Goal: Find specific page/section: Find specific page/section

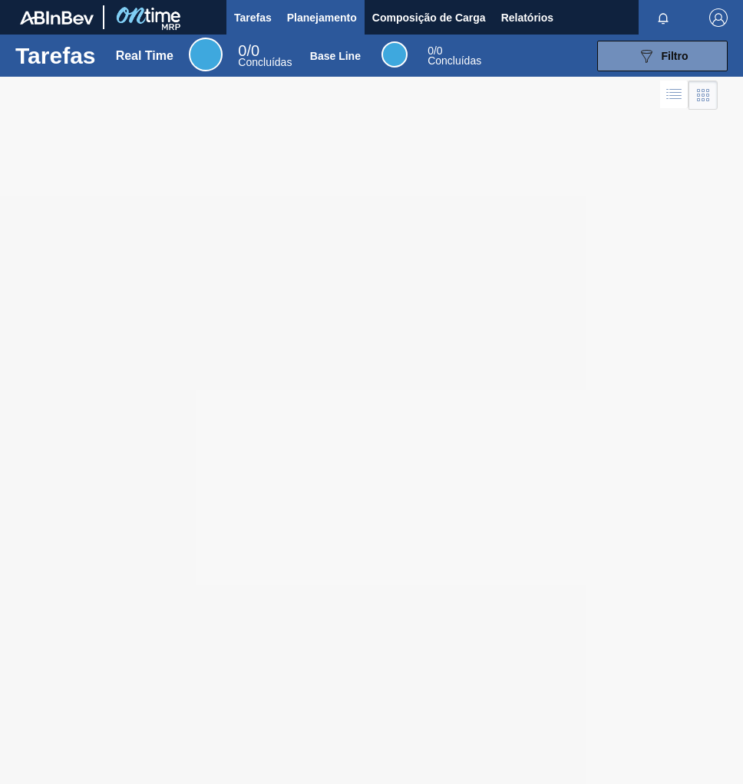
click at [338, 16] on span "Planejamento" at bounding box center [322, 17] width 70 height 18
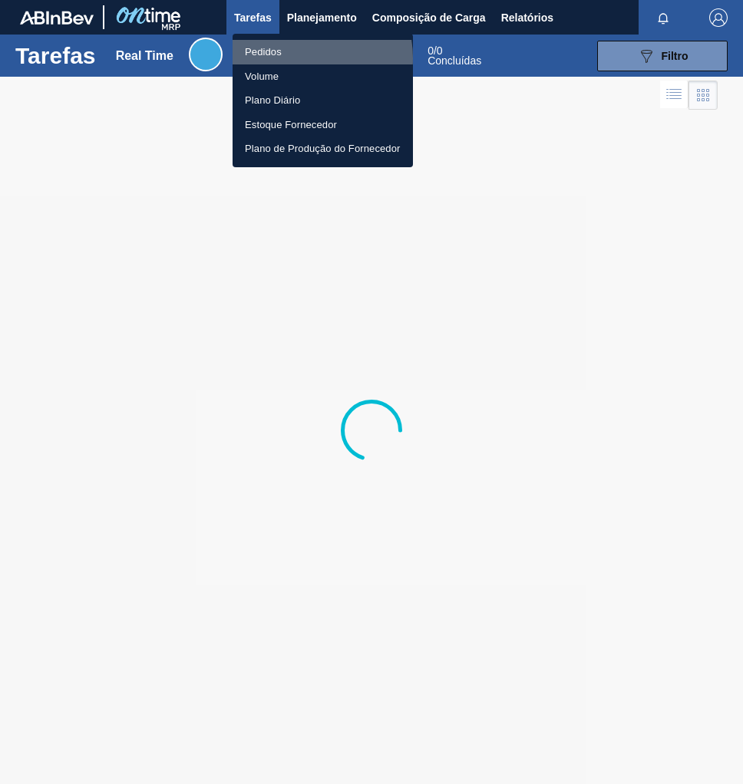
click at [292, 58] on li "Pedidos" at bounding box center [322, 52] width 180 height 25
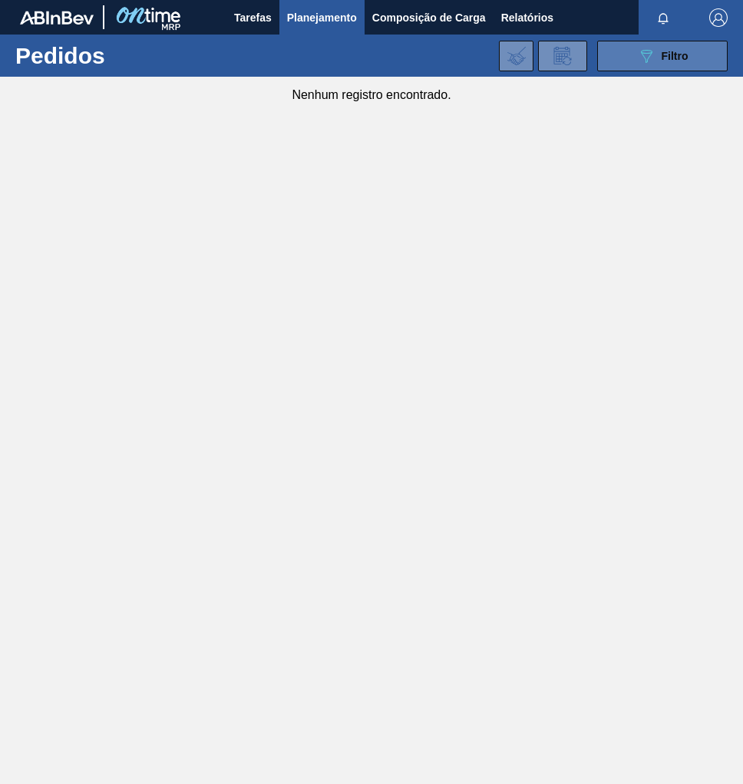
click at [655, 61] on div "089F7B8B-B2A5-4AFE-B5C0-19BA573D28AC Filtro" at bounding box center [662, 56] width 51 height 18
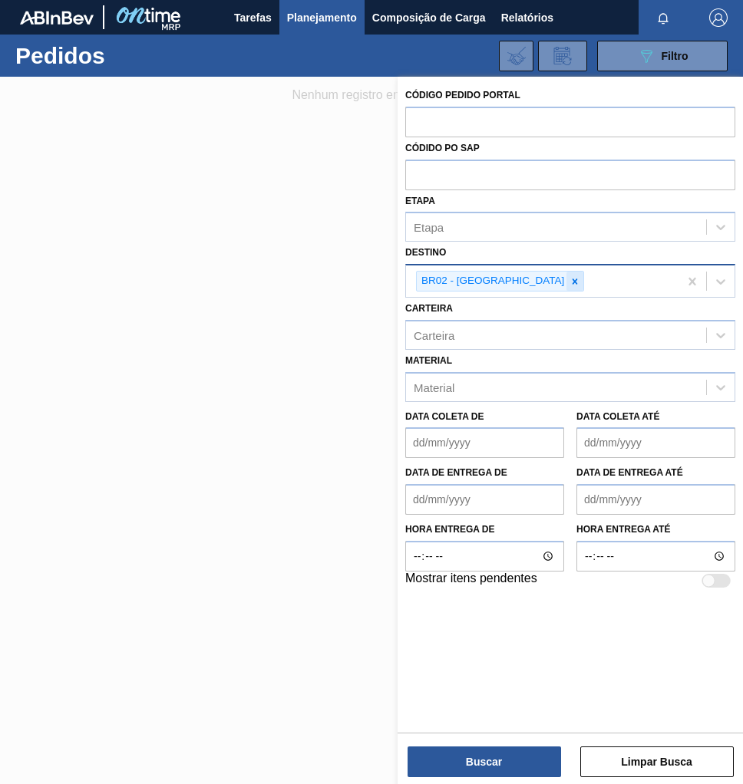
click at [569, 279] on icon at bounding box center [574, 281] width 11 height 11
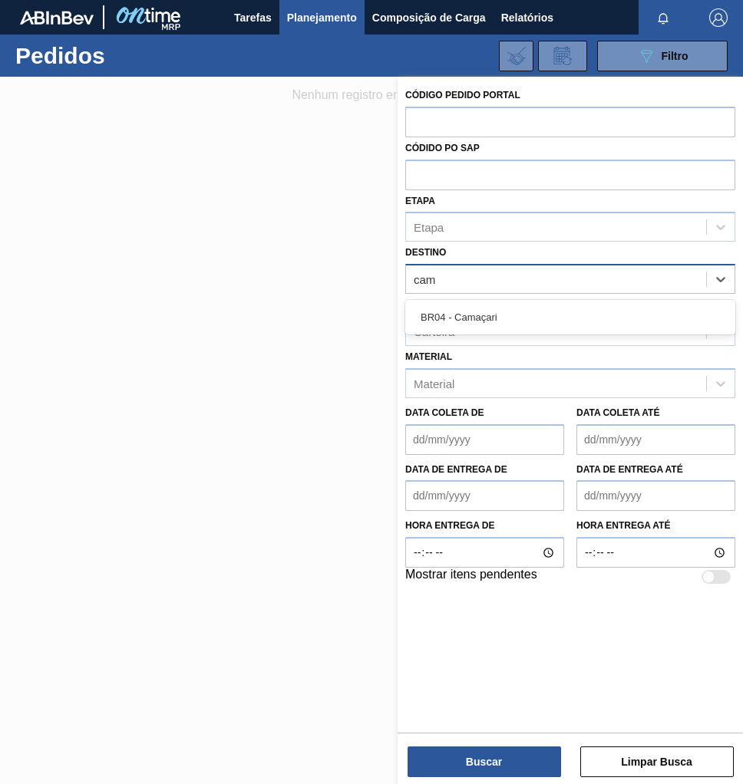
type input "cama"
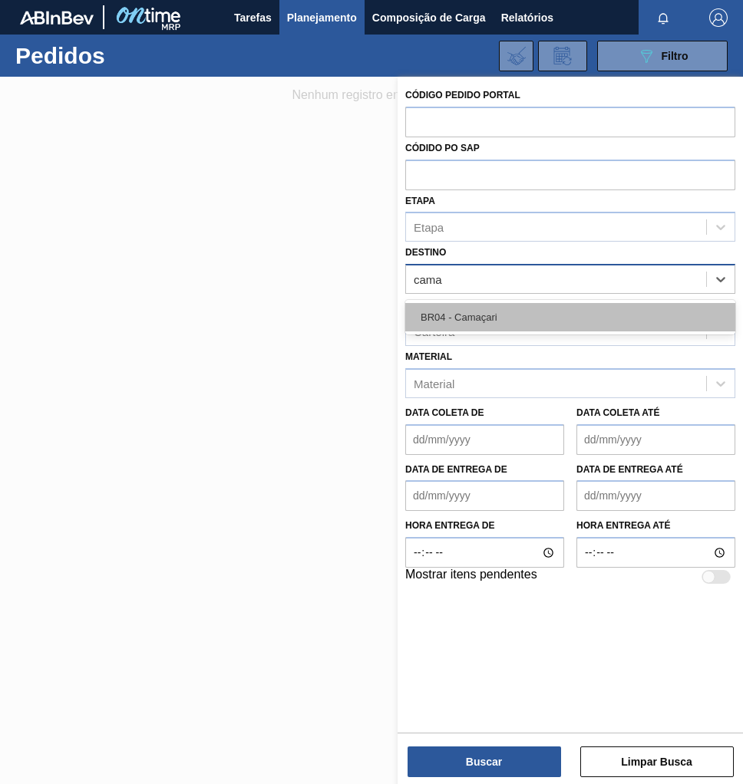
click at [501, 321] on div "BR04 - Camaçari" at bounding box center [570, 317] width 330 height 28
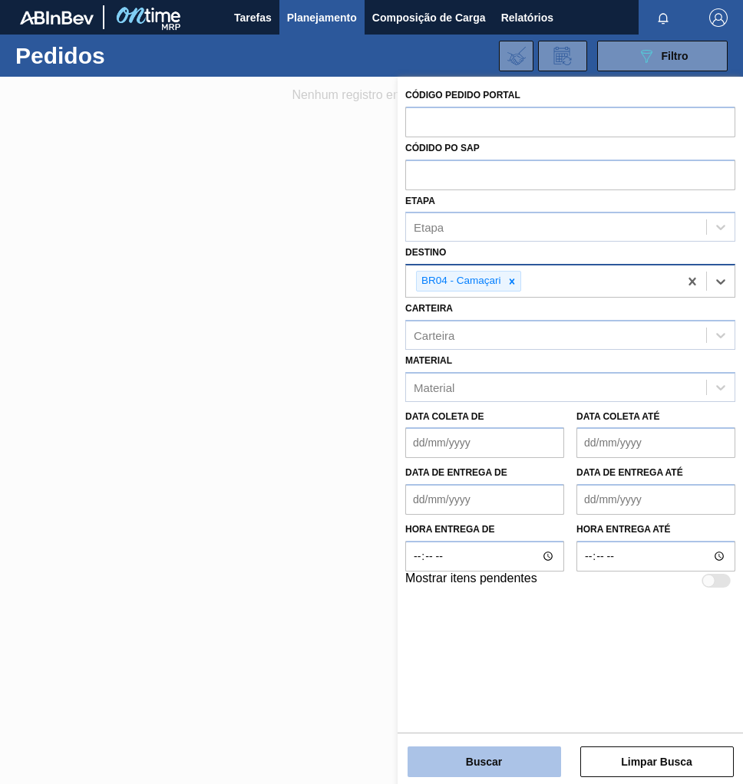
click at [476, 764] on button "Buscar" at bounding box center [483, 761] width 153 height 31
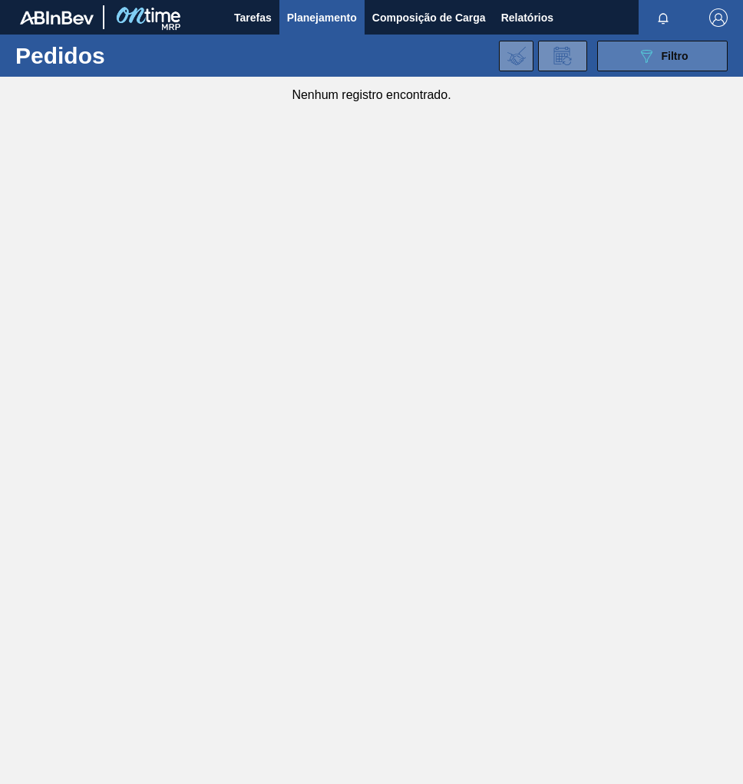
click at [669, 58] on span "Filtro" at bounding box center [674, 56] width 27 height 12
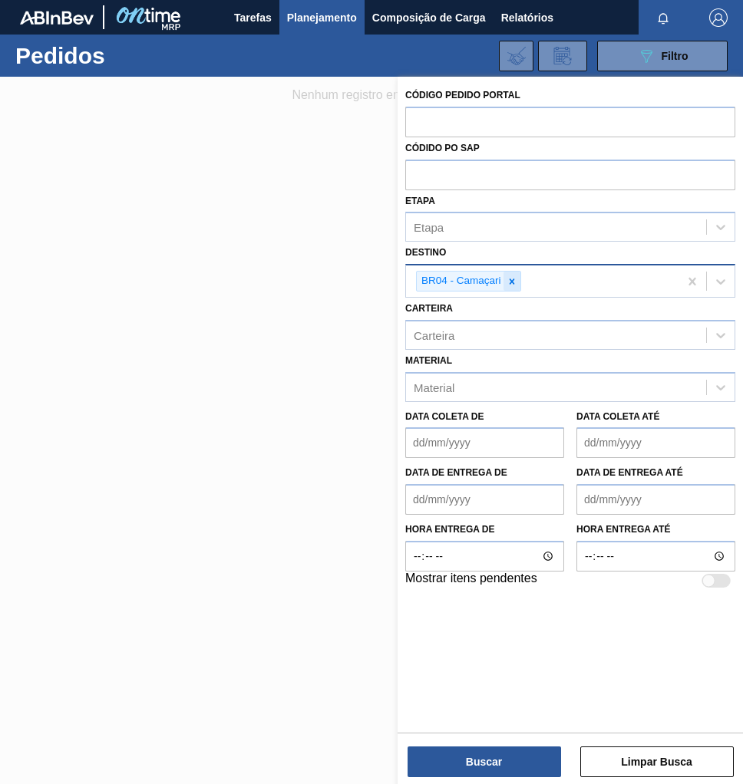
click at [512, 281] on icon at bounding box center [511, 280] width 5 height 5
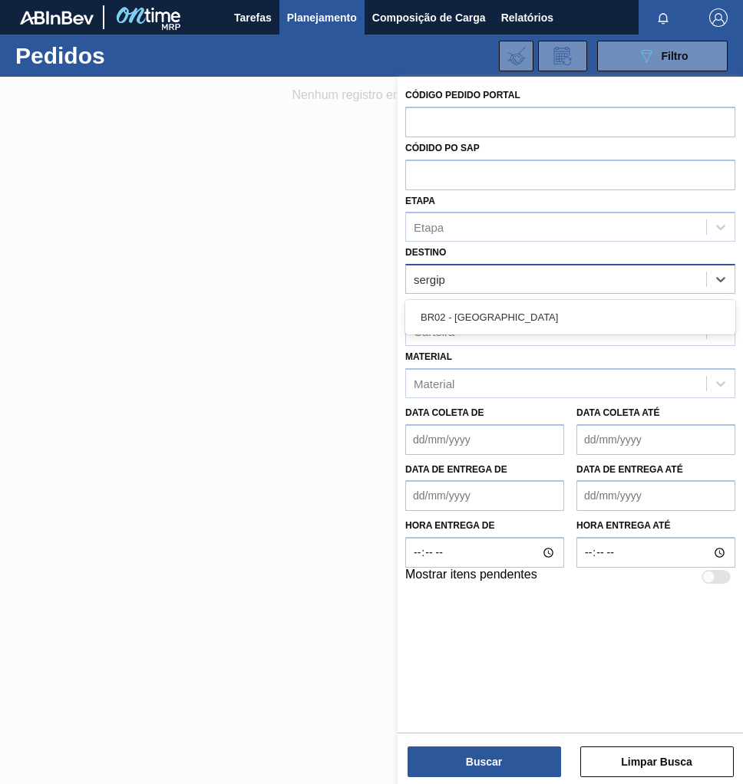
type input "sergipe"
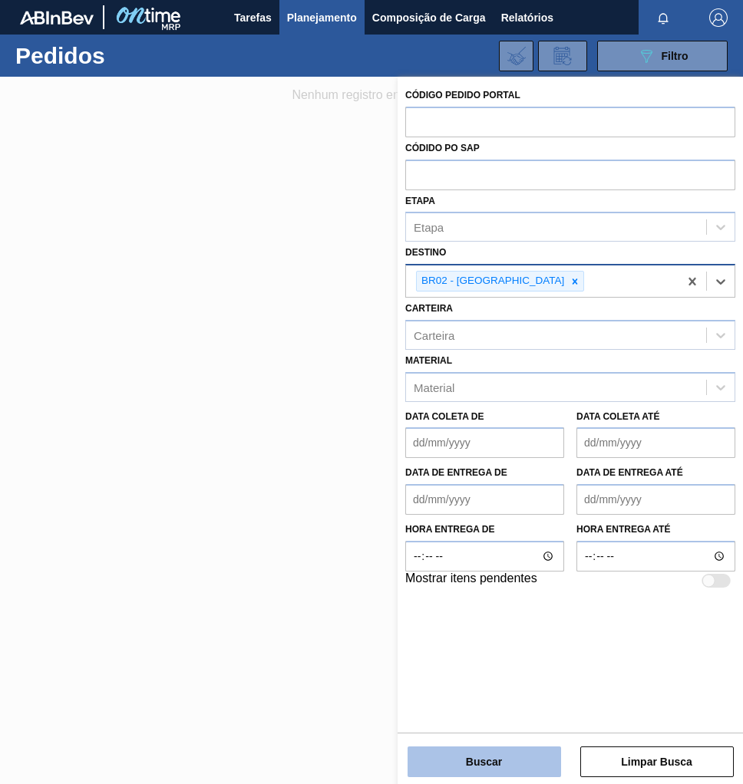
click at [465, 751] on button "Buscar" at bounding box center [483, 761] width 153 height 31
